Goal: Check status

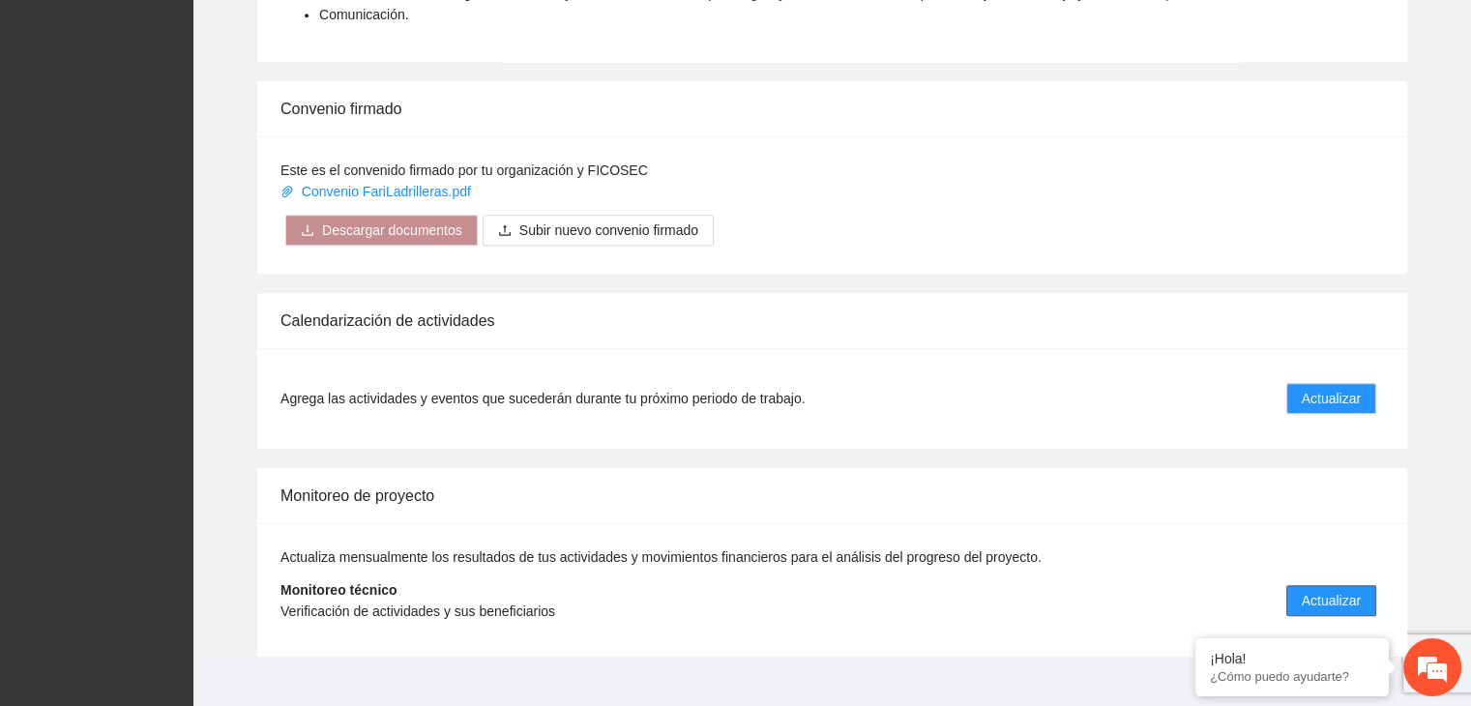
click at [1348, 590] on span "Actualizar" at bounding box center [1331, 600] width 59 height 21
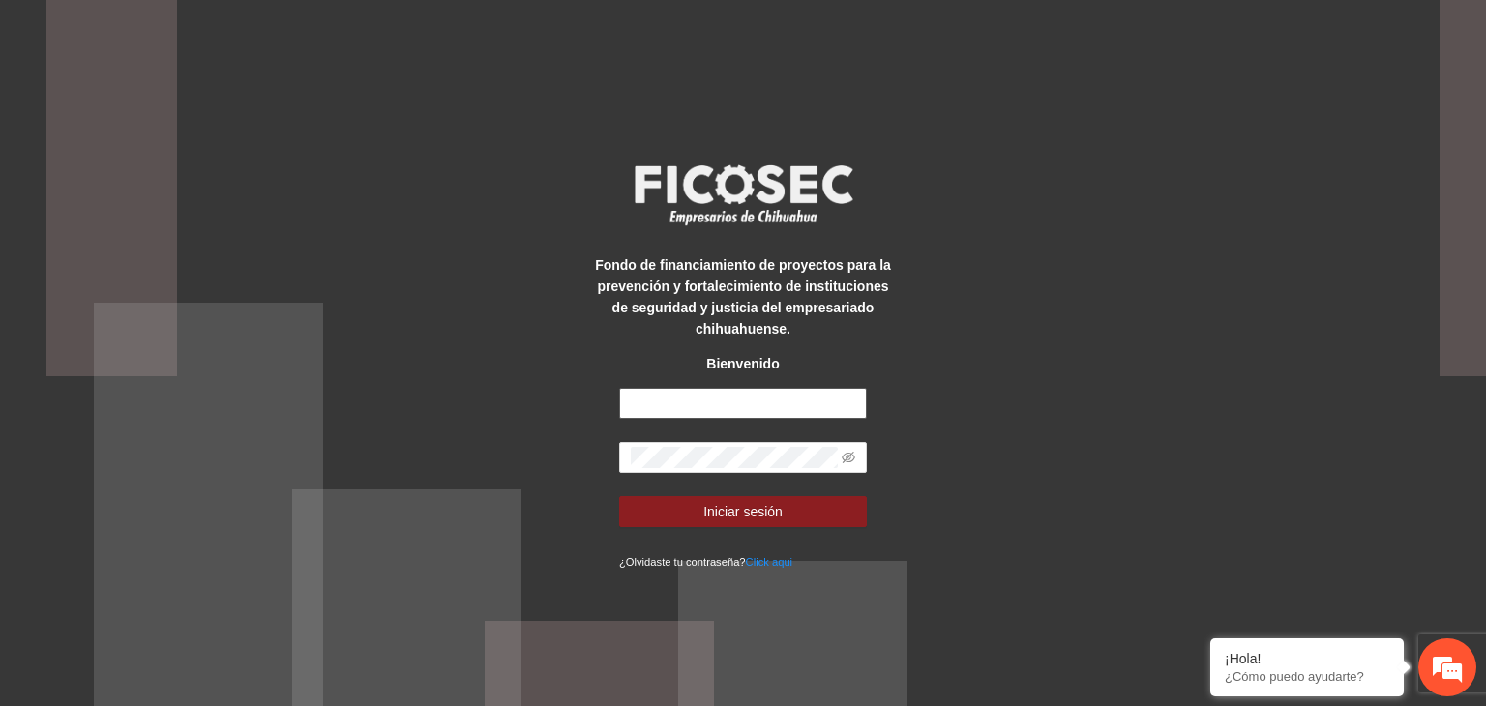
click at [701, 401] on input "text" at bounding box center [743, 403] width 248 height 31
type input "**********"
click at [619, 496] on button "Iniciar sesión" at bounding box center [743, 511] width 248 height 31
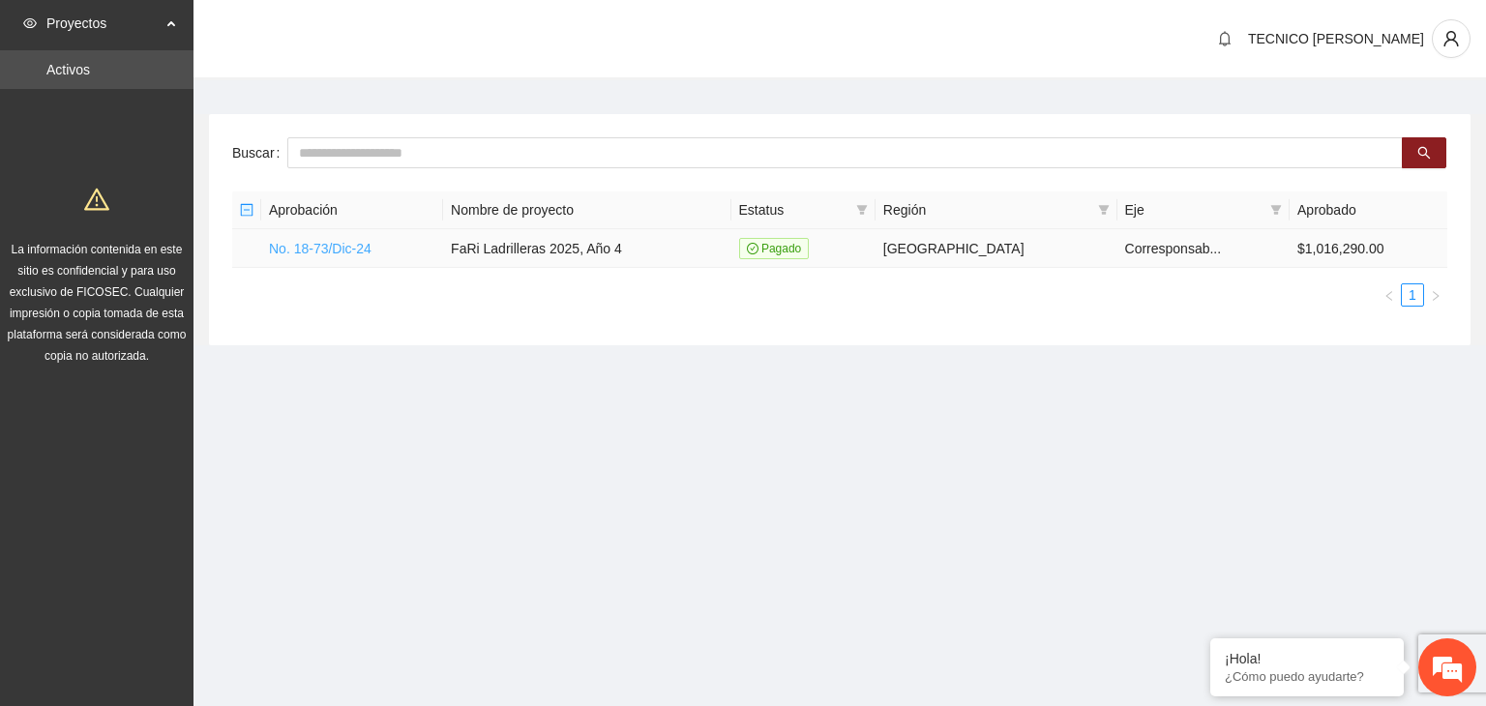
click at [341, 241] on link "No. 18-73/Dic-24" at bounding box center [320, 248] width 103 height 15
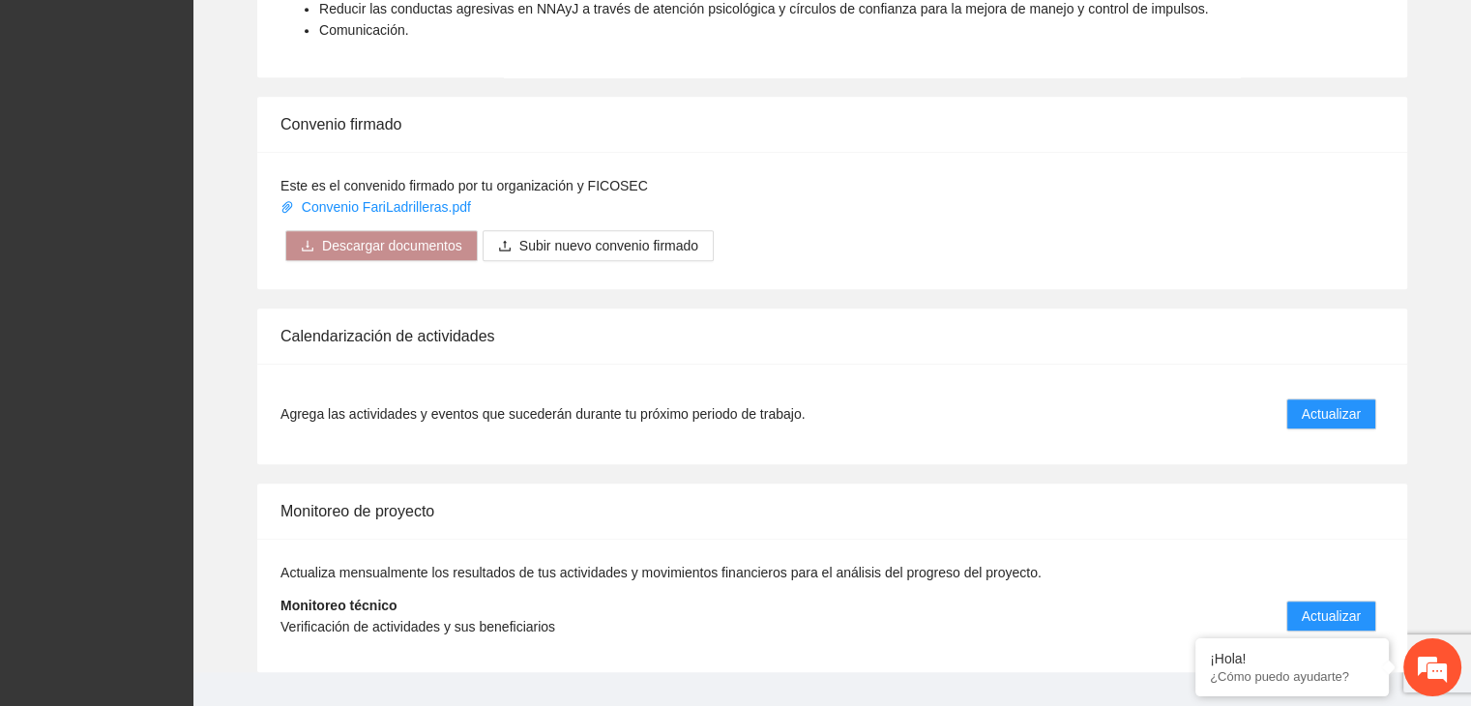
scroll to position [1436, 0]
